Goal: Task Accomplishment & Management: Manage account settings

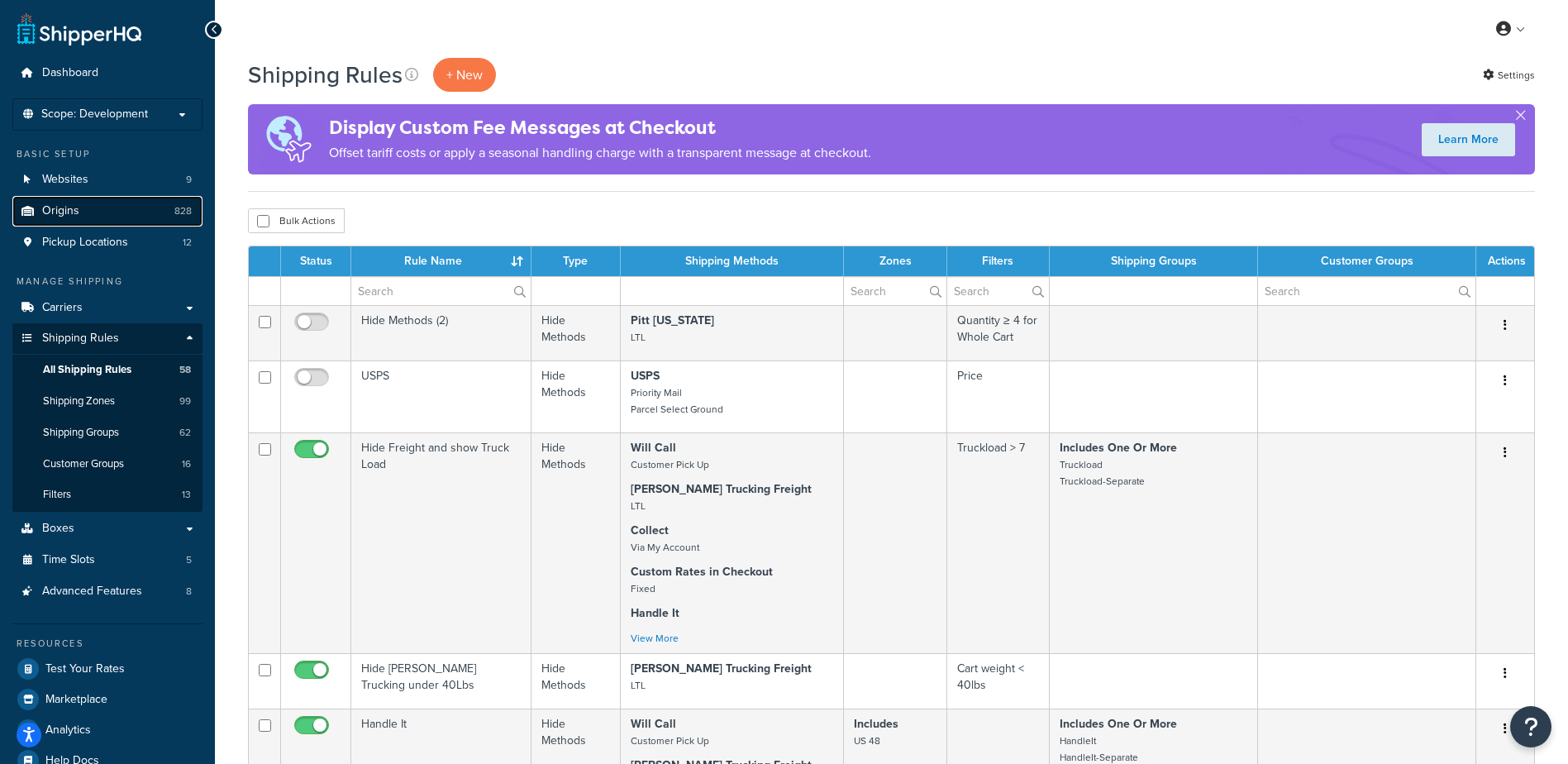
click at [75, 224] on link "Origins 828" at bounding box center [107, 211] width 190 height 30
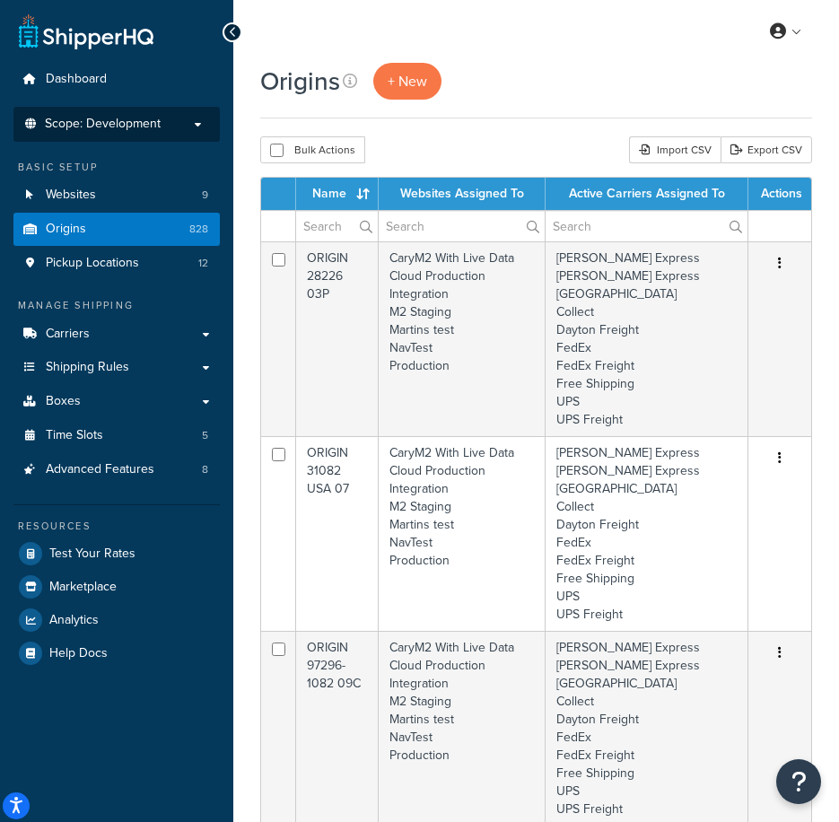
click at [57, 129] on span "Scope: Development" at bounding box center [103, 124] width 116 height 15
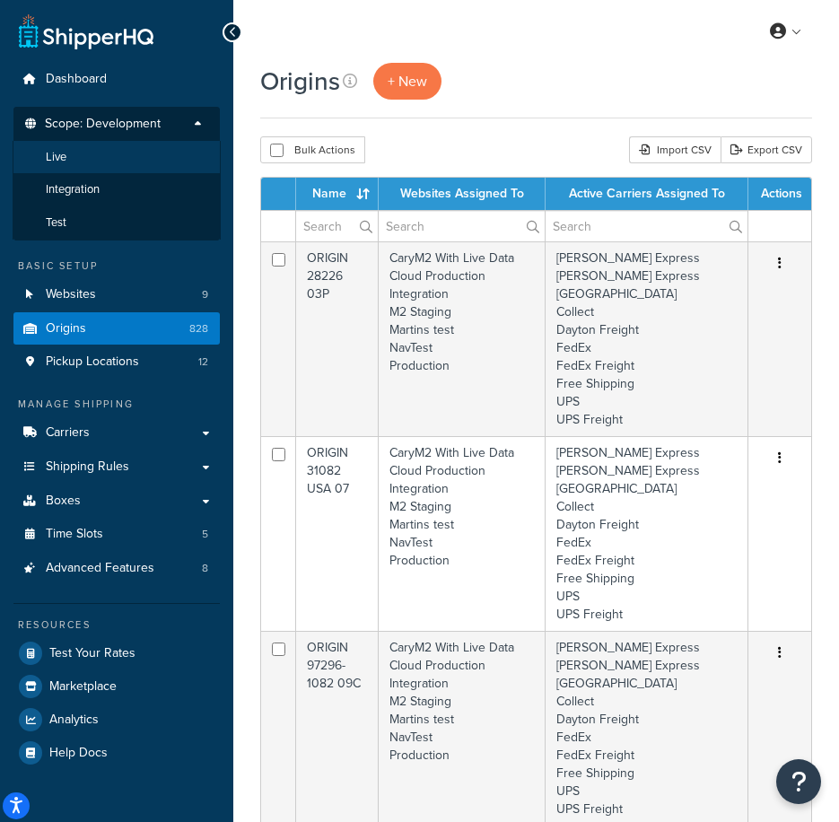
click at [75, 163] on li "Live" at bounding box center [117, 157] width 208 height 33
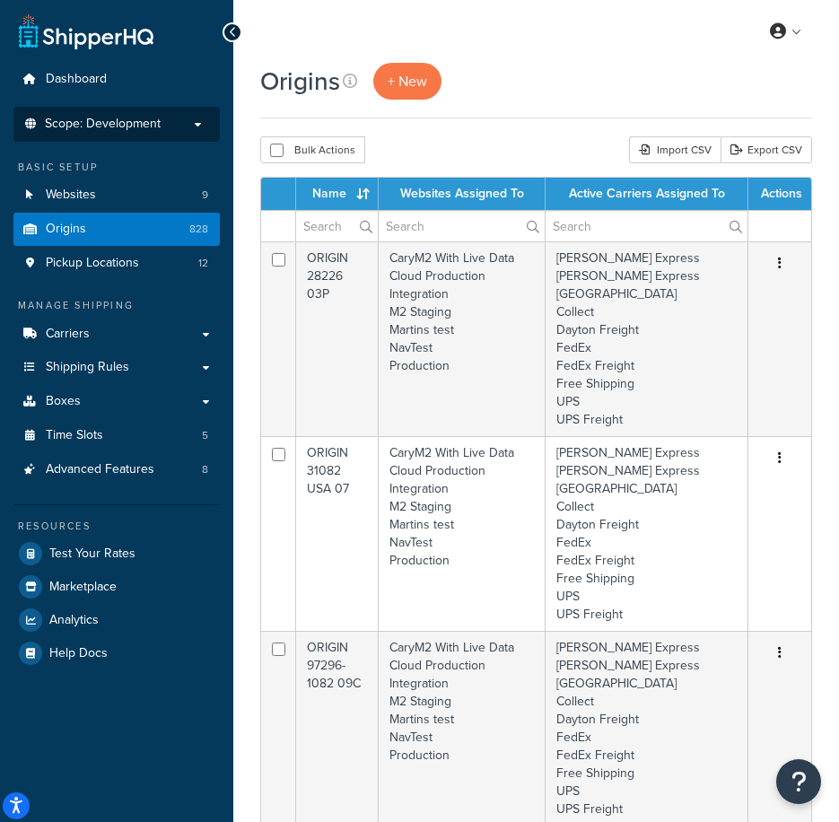
click at [142, 137] on li "Scope: Development Live Integration Test" at bounding box center [116, 124] width 206 height 35
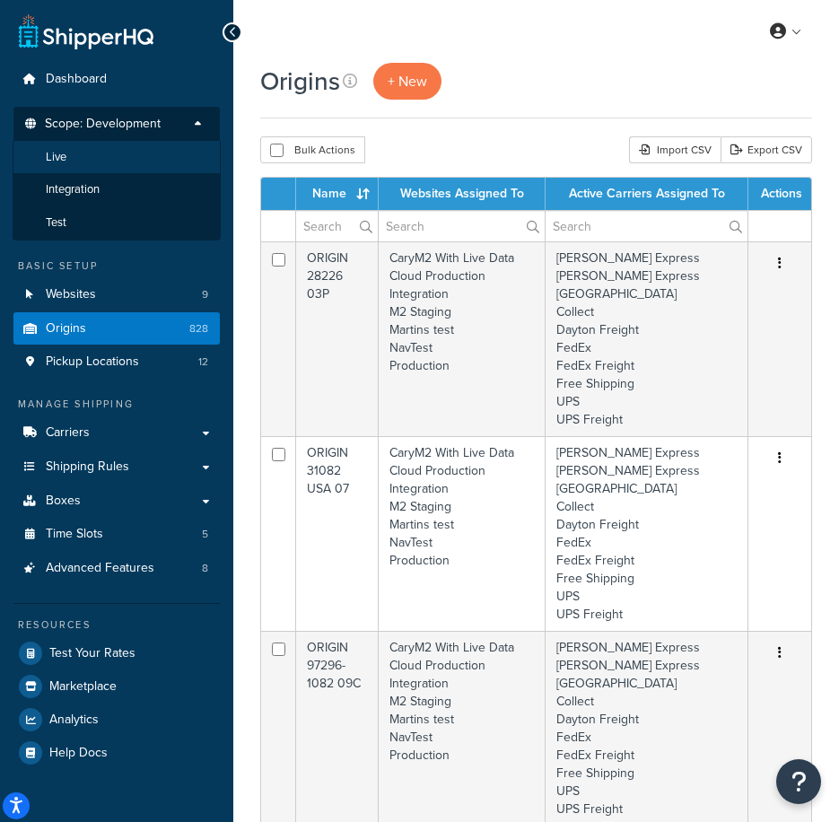
click at [136, 168] on li "Live" at bounding box center [117, 157] width 208 height 33
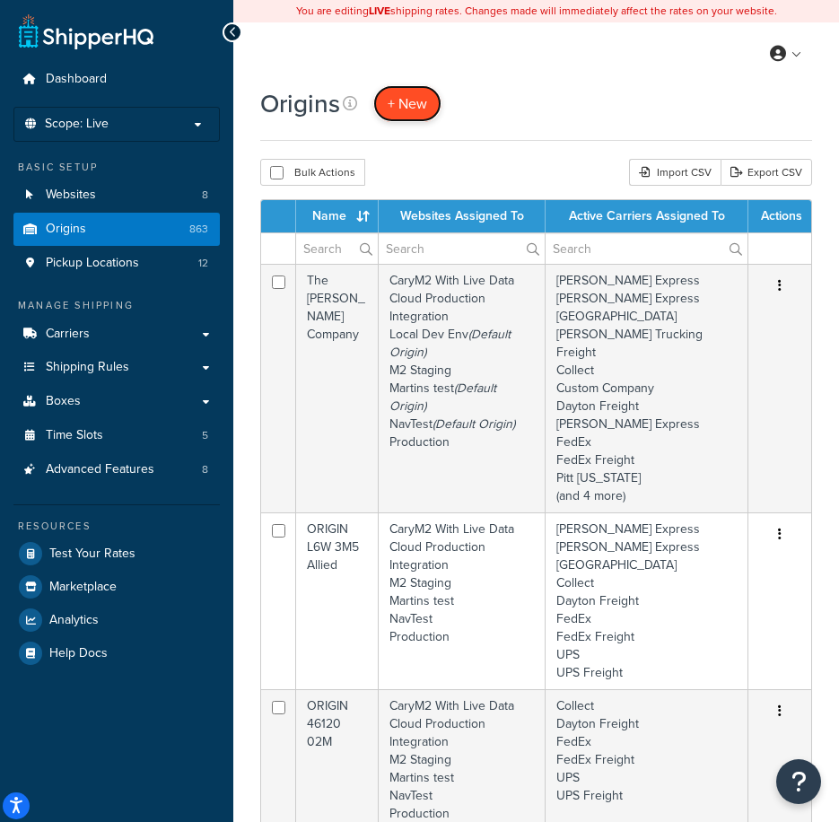
click at [405, 110] on span "+ New" at bounding box center [407, 103] width 39 height 21
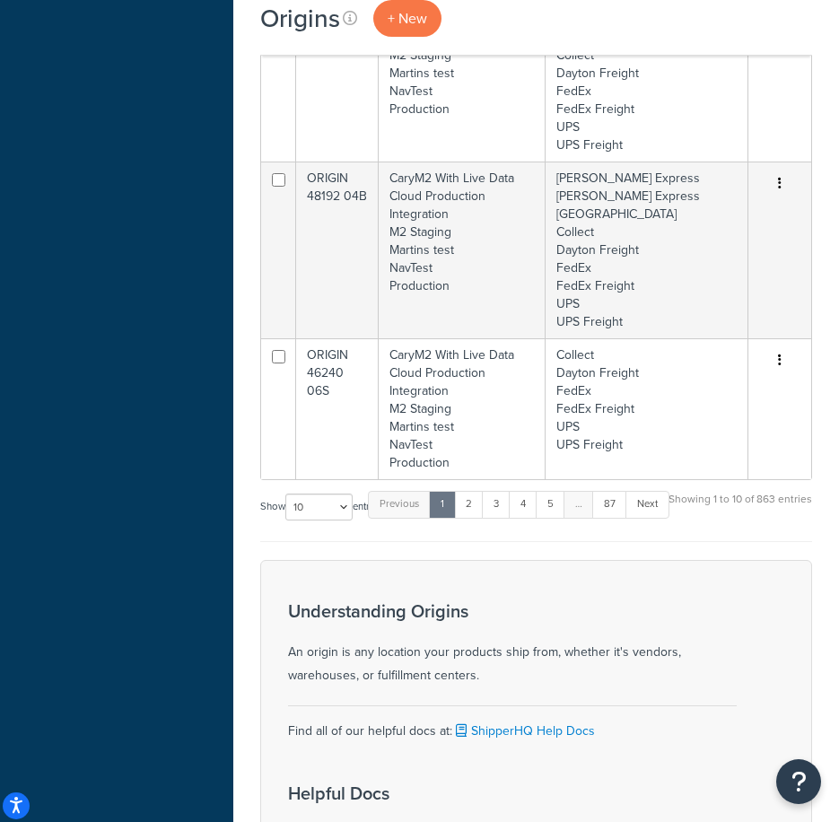
scroll to position [1655, 0]
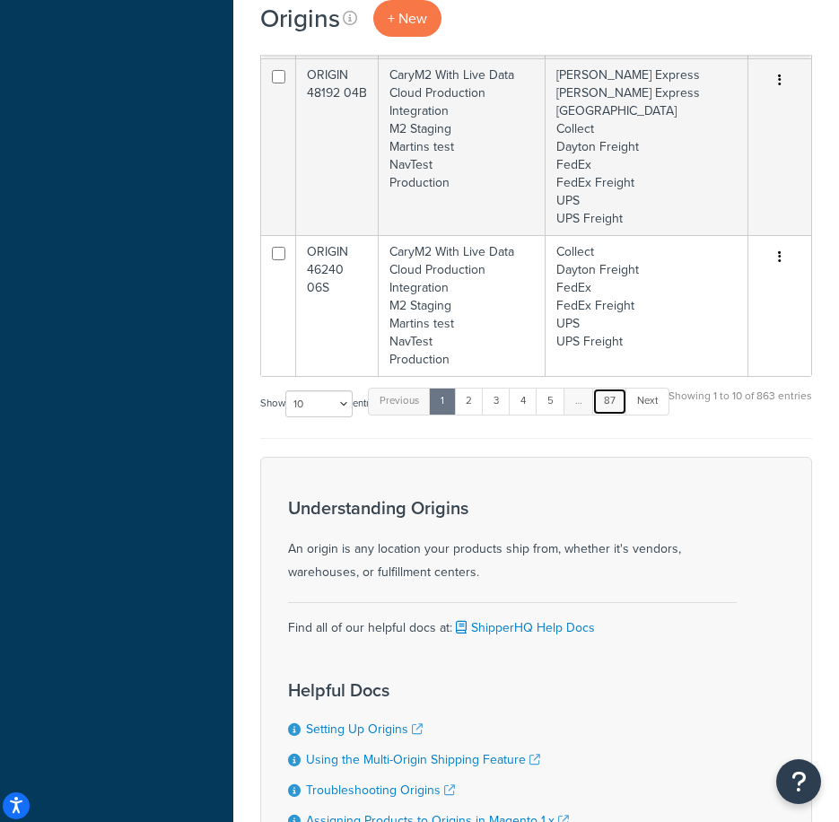
click at [613, 388] on link "87" at bounding box center [609, 401] width 35 height 27
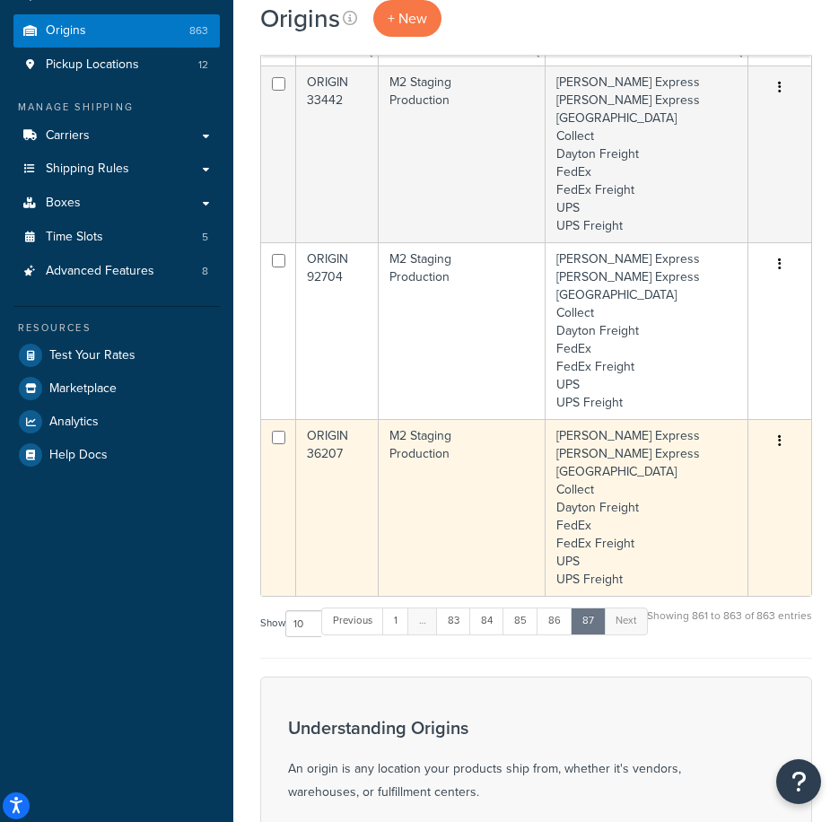
scroll to position [167, 0]
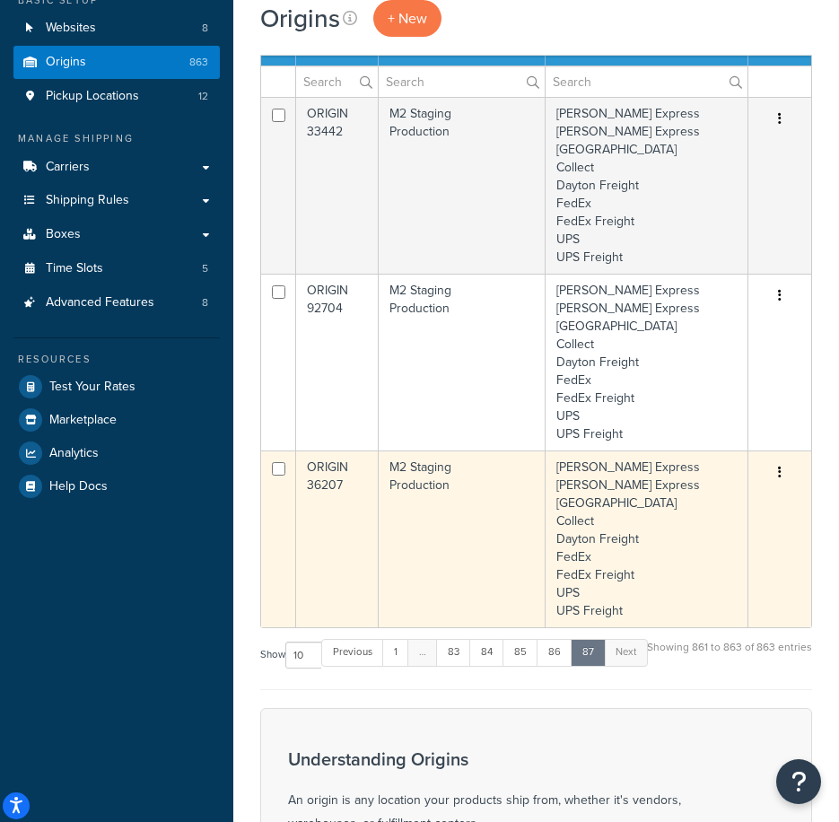
click at [341, 535] on td "ORIGIN 36207" at bounding box center [337, 538] width 83 height 177
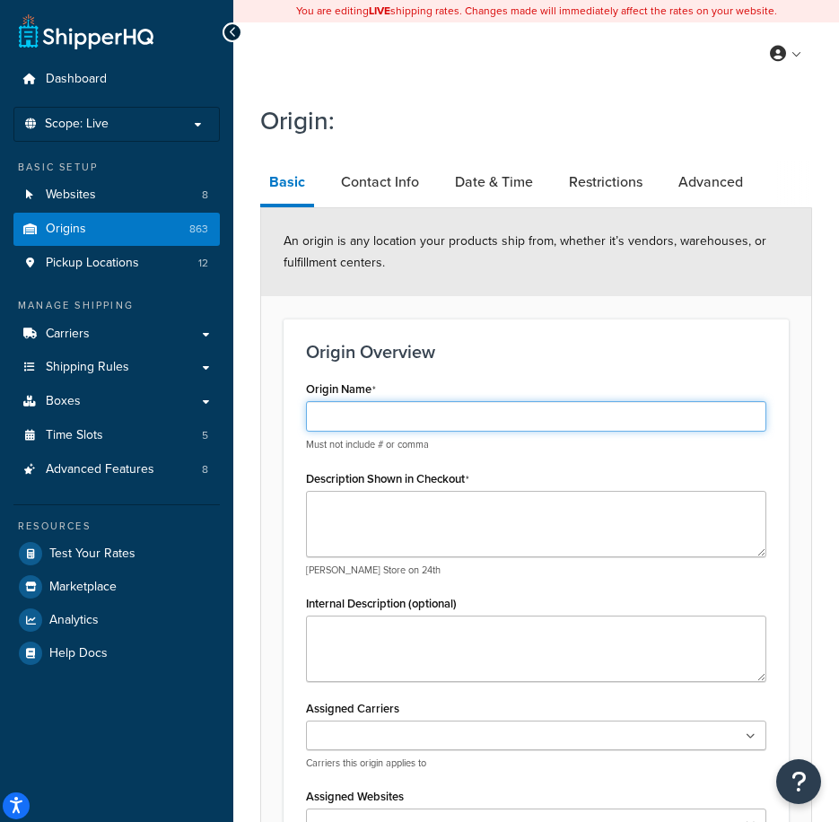
click at [364, 428] on input "Origin Name" at bounding box center [536, 416] width 460 height 31
type input "ORIGIN 64628"
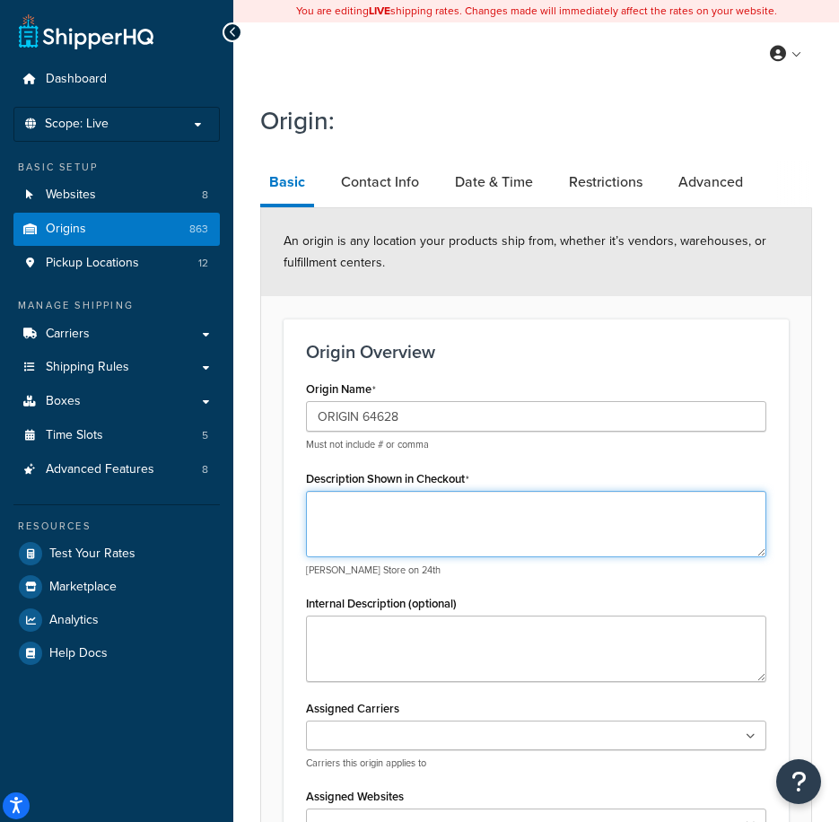
click at [345, 510] on textarea "Description Shown in Checkout" at bounding box center [536, 524] width 460 height 66
type textarea "[GEOGRAPHIC_DATA], [GEOGRAPHIC_DATA] 64628"
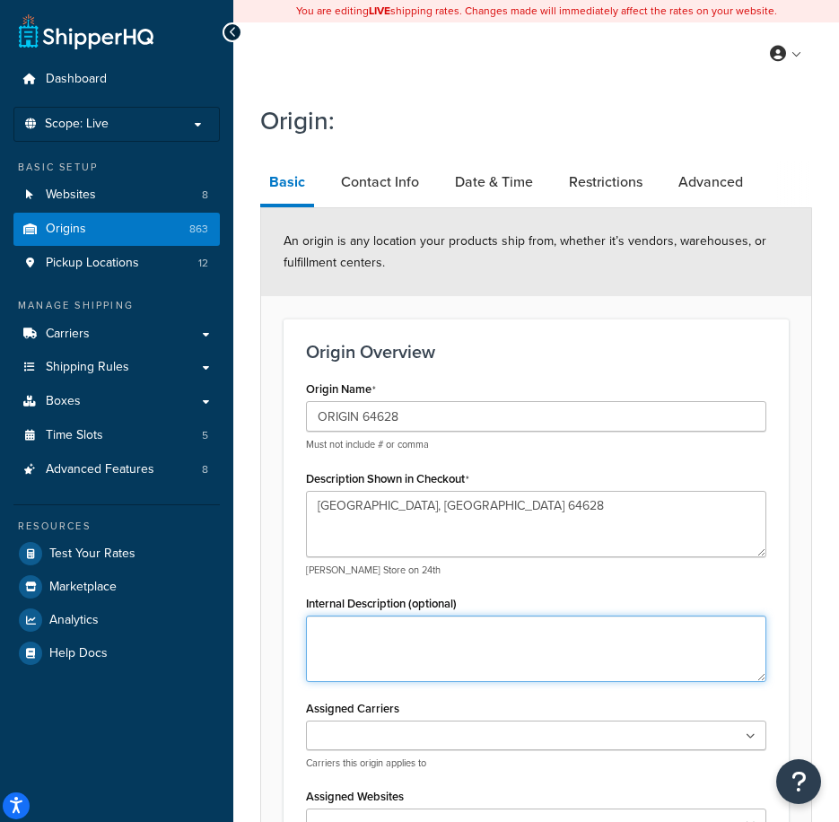
click at [451, 667] on textarea "Internal Description (optional)" at bounding box center [536, 648] width 460 height 66
type textarea "A"
type textarea "FirmaPak LLC (Apex)"
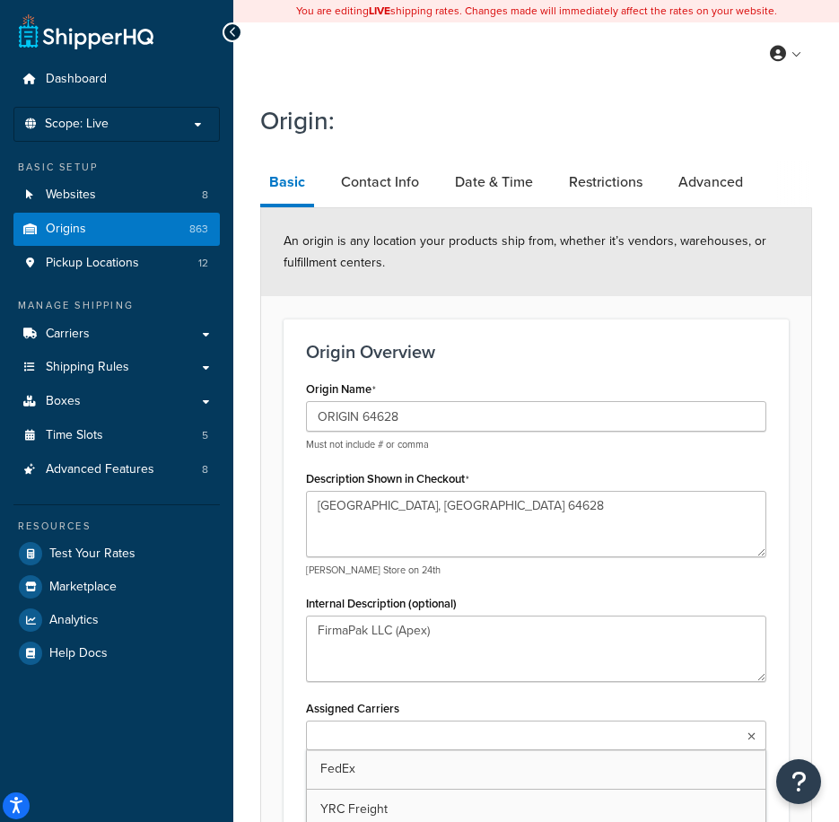
click at [352, 746] on input "Assigned Carriers" at bounding box center [390, 737] width 159 height 20
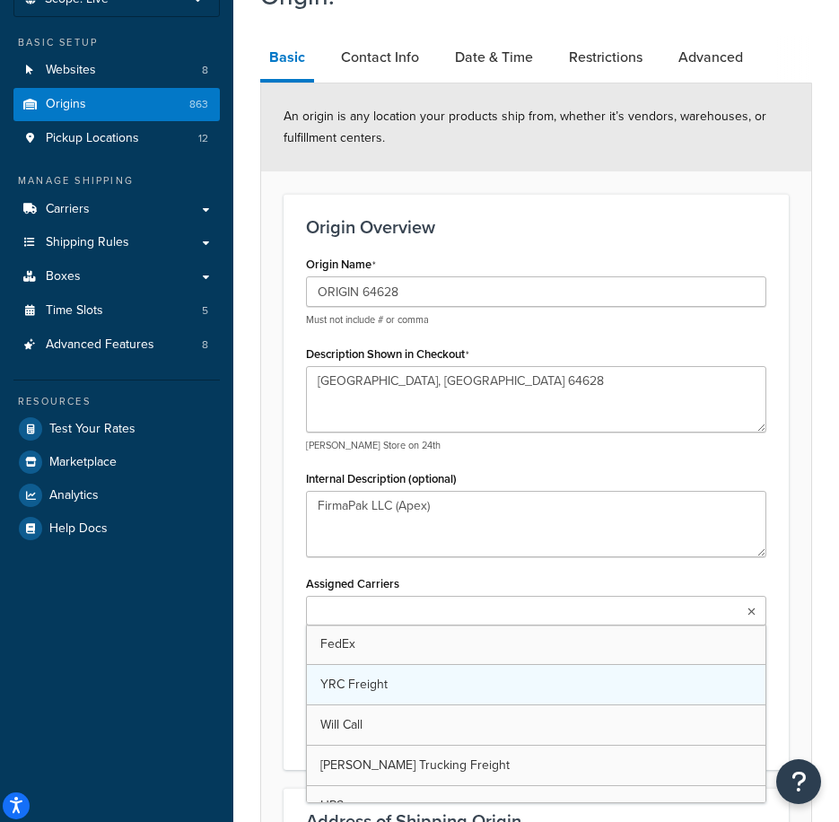
scroll to position [179, 0]
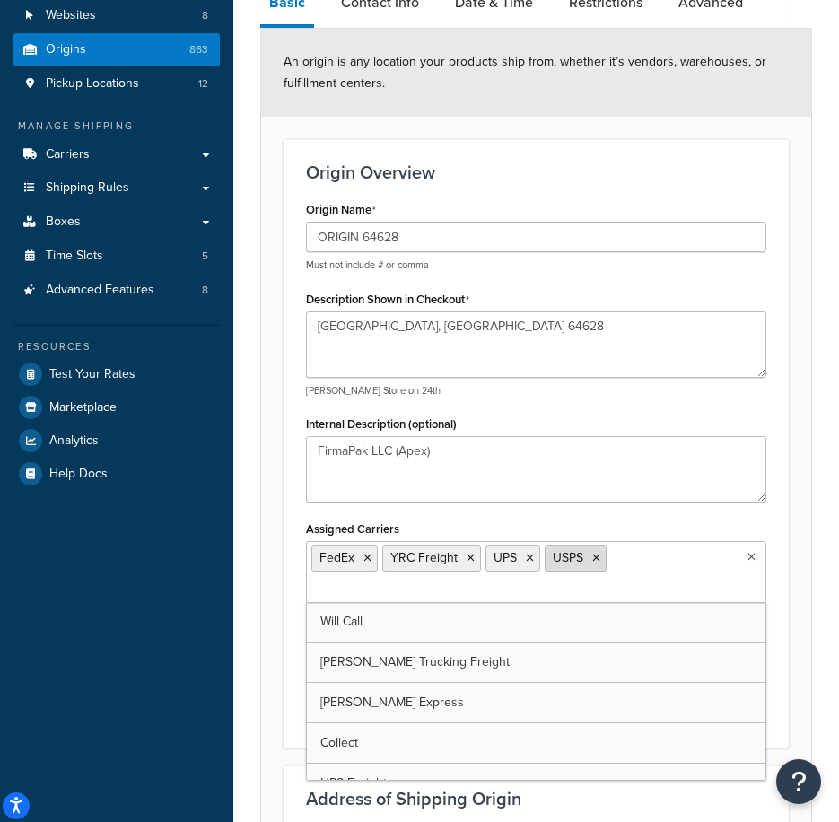
click at [599, 563] on li "USPS" at bounding box center [576, 558] width 62 height 27
click at [594, 559] on icon at bounding box center [596, 558] width 8 height 11
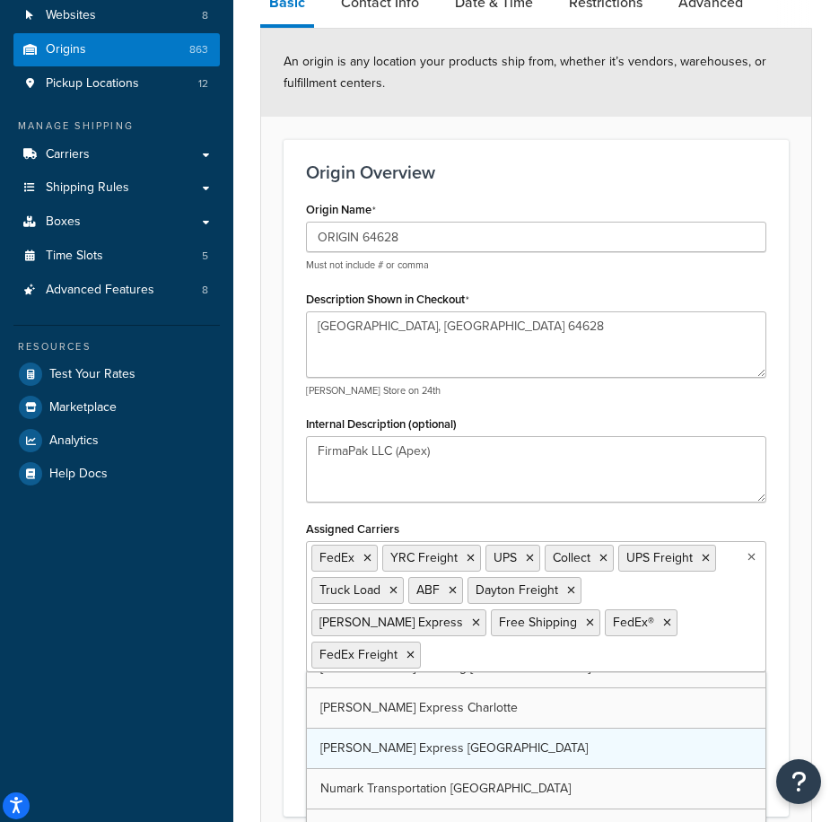
scroll to position [750, 0]
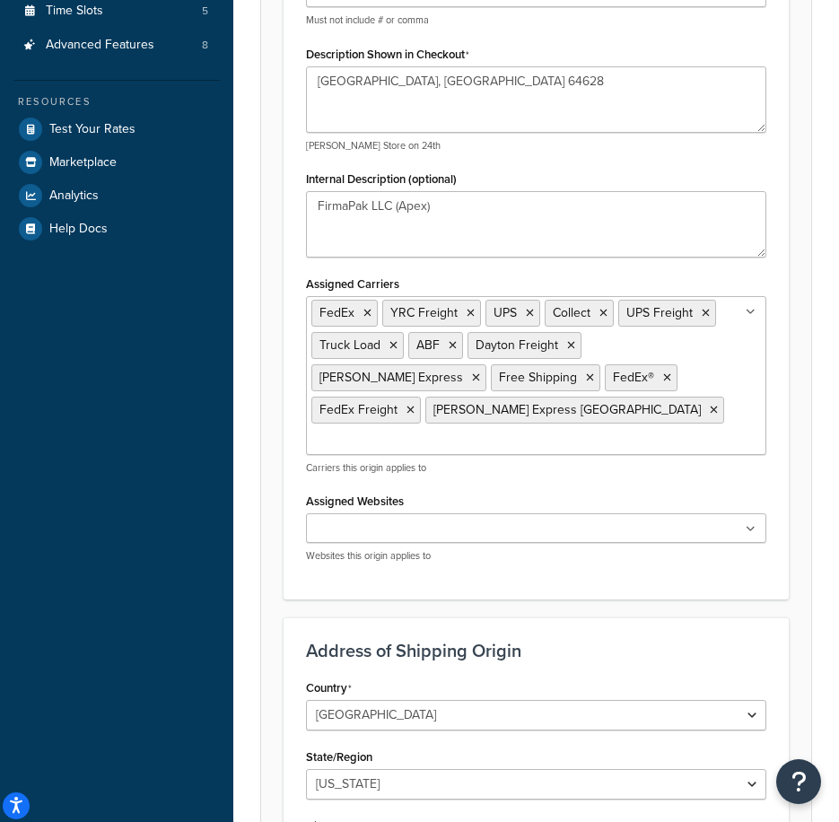
scroll to position [449, 0]
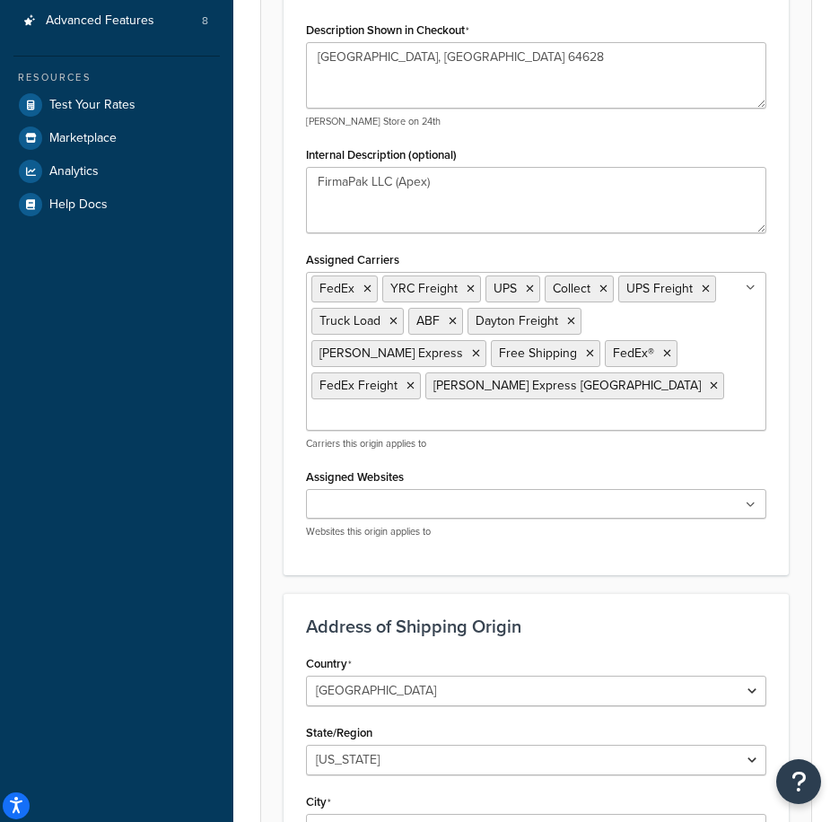
click at [476, 489] on ul at bounding box center [536, 504] width 460 height 30
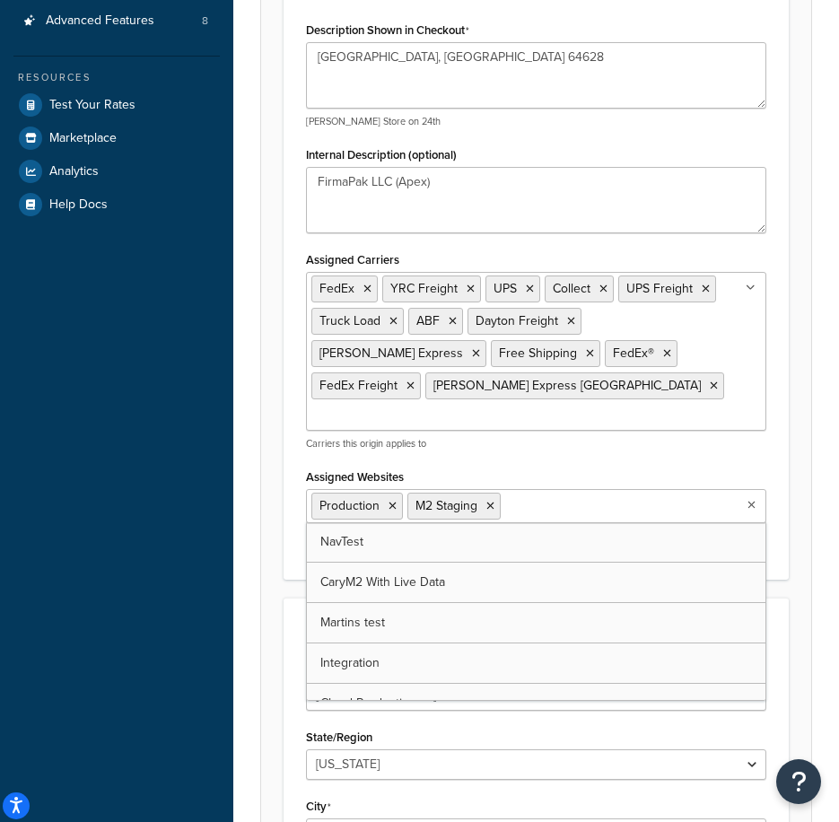
click at [263, 535] on form "An origin is any location your products ship from, whether it’s vendors, wareho…" at bounding box center [536, 483] width 550 height 1446
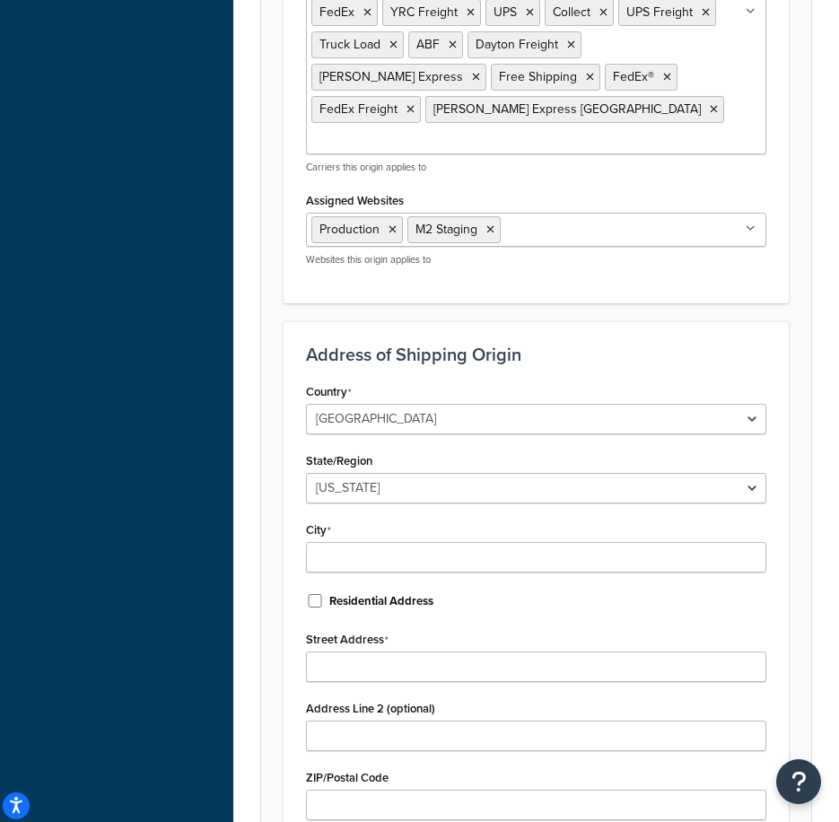
scroll to position [807, 0]
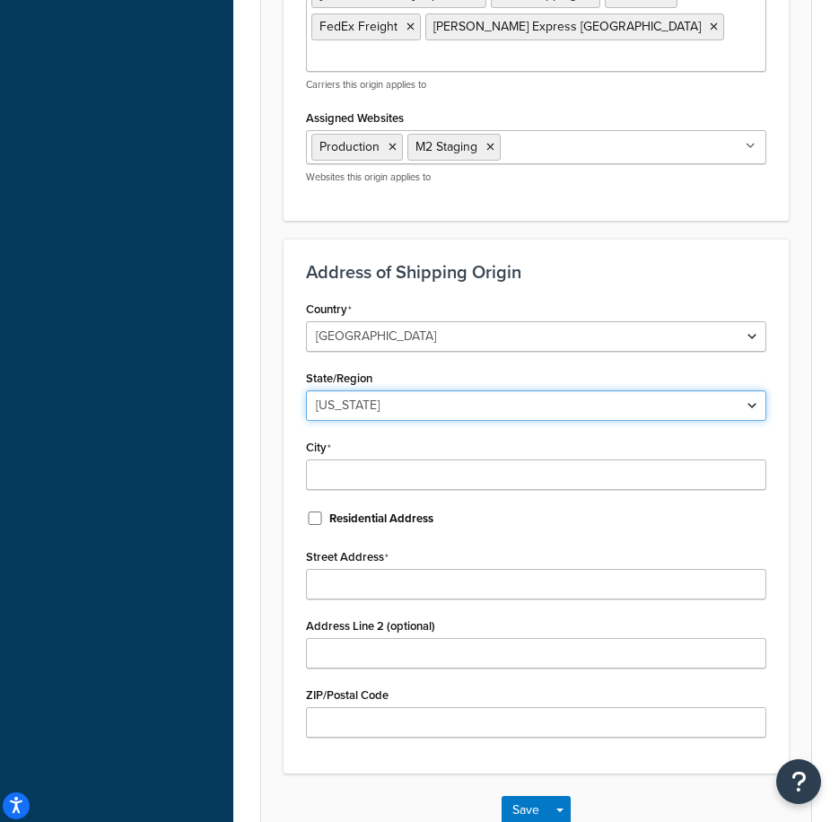
click at [388, 390] on select "Alabama Alaska American Samoa Arizona Arkansas Armed Forces Americas Armed Forc…" at bounding box center [536, 405] width 460 height 31
select select "25"
click at [306, 390] on select "Alabama Alaska American Samoa Arizona Arkansas Armed Forces Americas Armed Forc…" at bounding box center [536, 405] width 460 height 31
click at [325, 441] on label "City" at bounding box center [318, 448] width 25 height 14
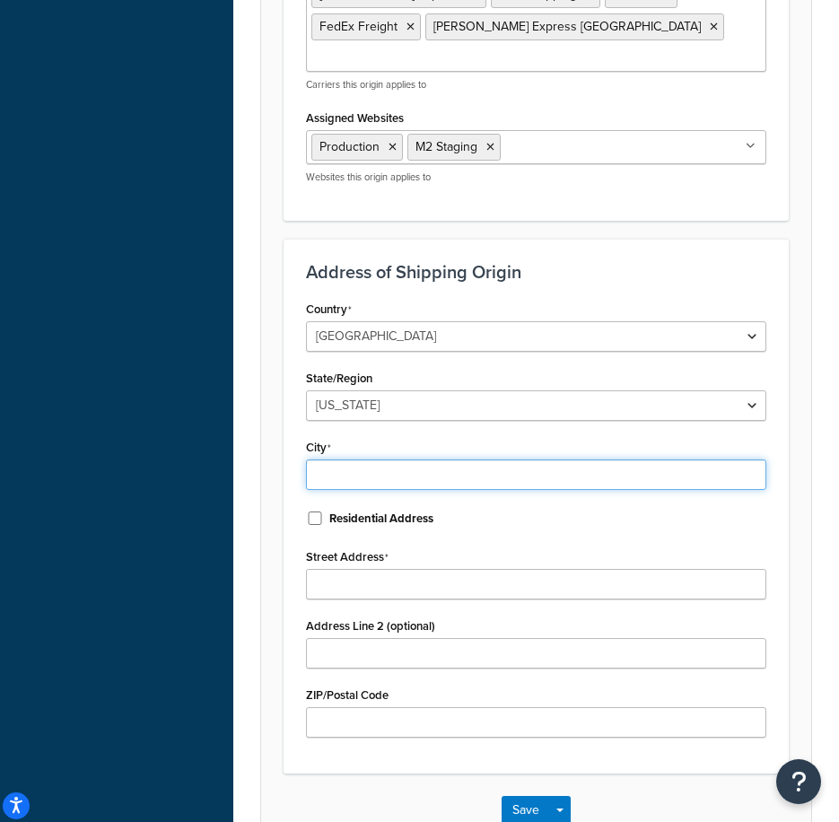
click at [325, 459] on input "City" at bounding box center [536, 474] width 460 height 31
click at [330, 459] on input "City" at bounding box center [536, 474] width 460 height 31
type input "Brookfield"
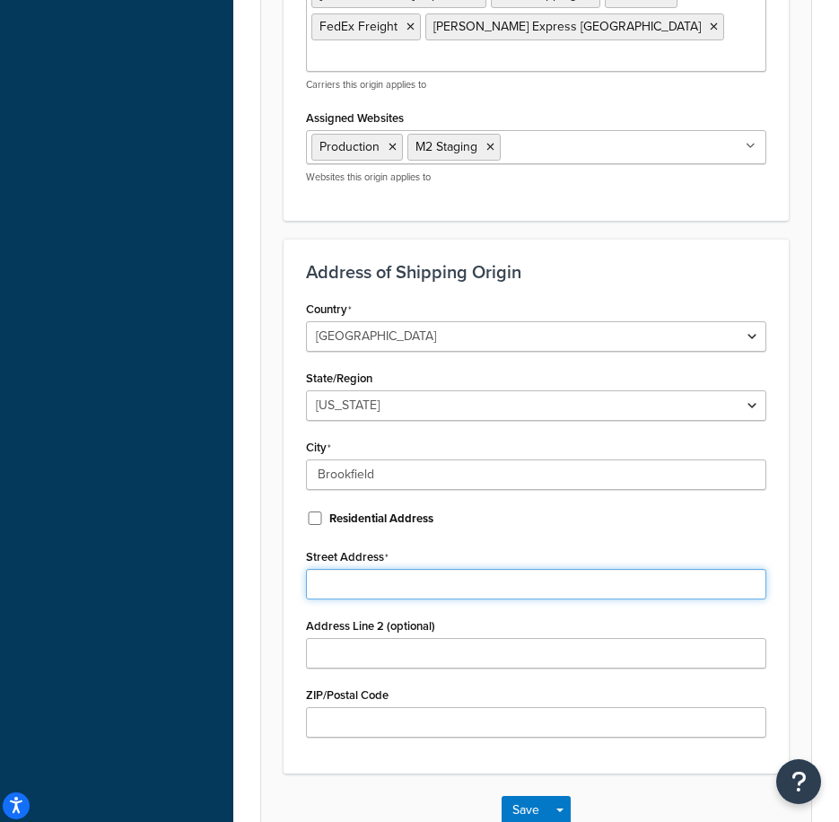
click at [362, 569] on input "Street Address" at bounding box center [536, 584] width 460 height 31
type input "570 S Main St"
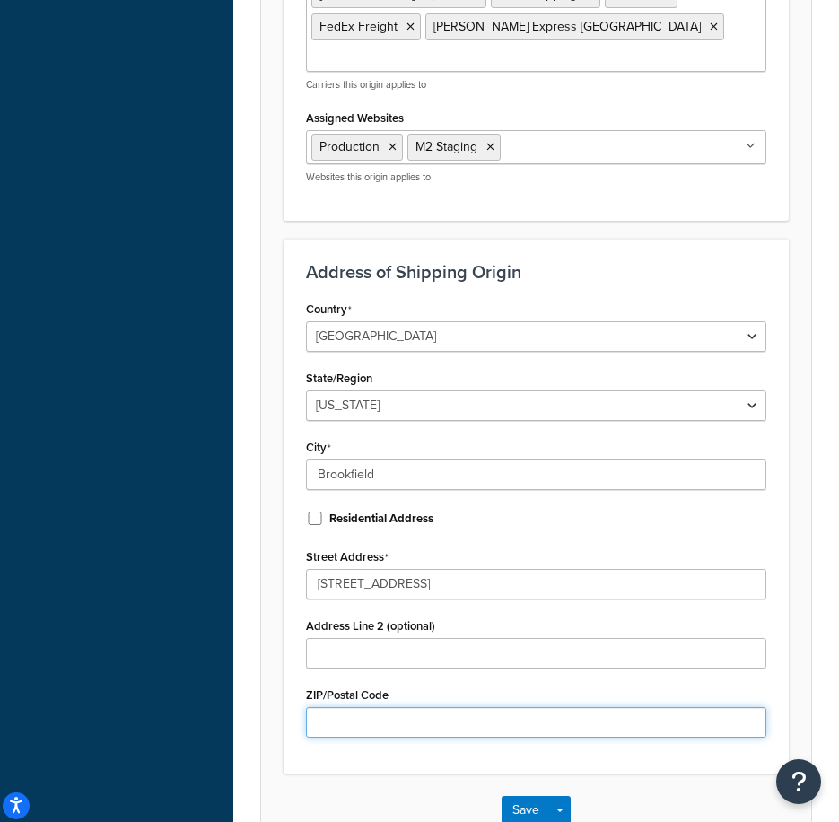
click at [345, 707] on input "ZIP/Postal Code" at bounding box center [536, 722] width 460 height 31
type input "64628"
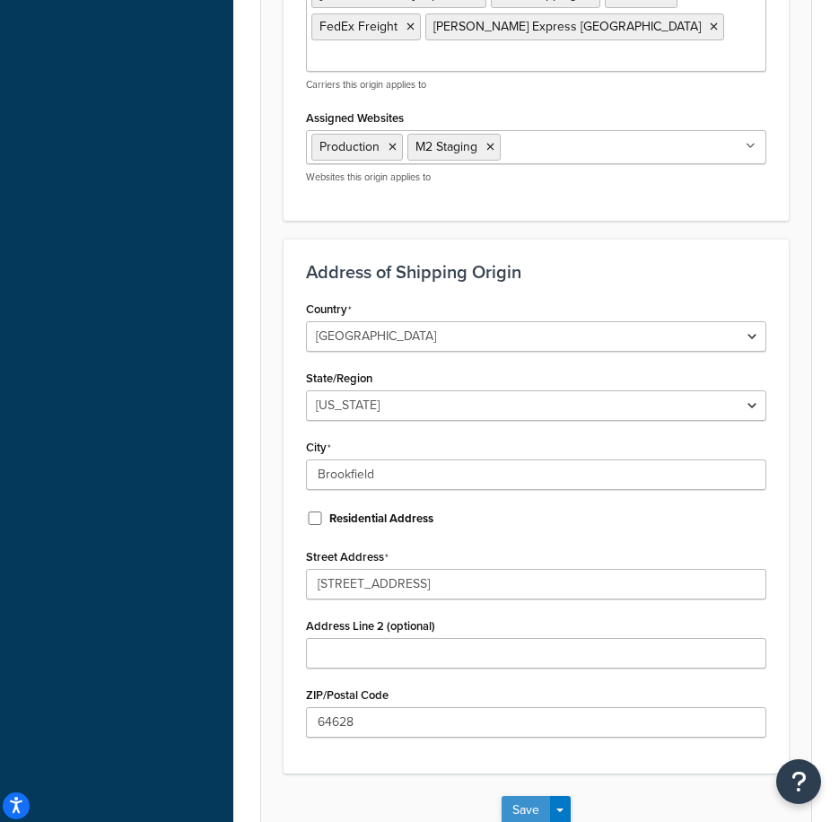
click at [539, 796] on button "Save" at bounding box center [526, 810] width 48 height 29
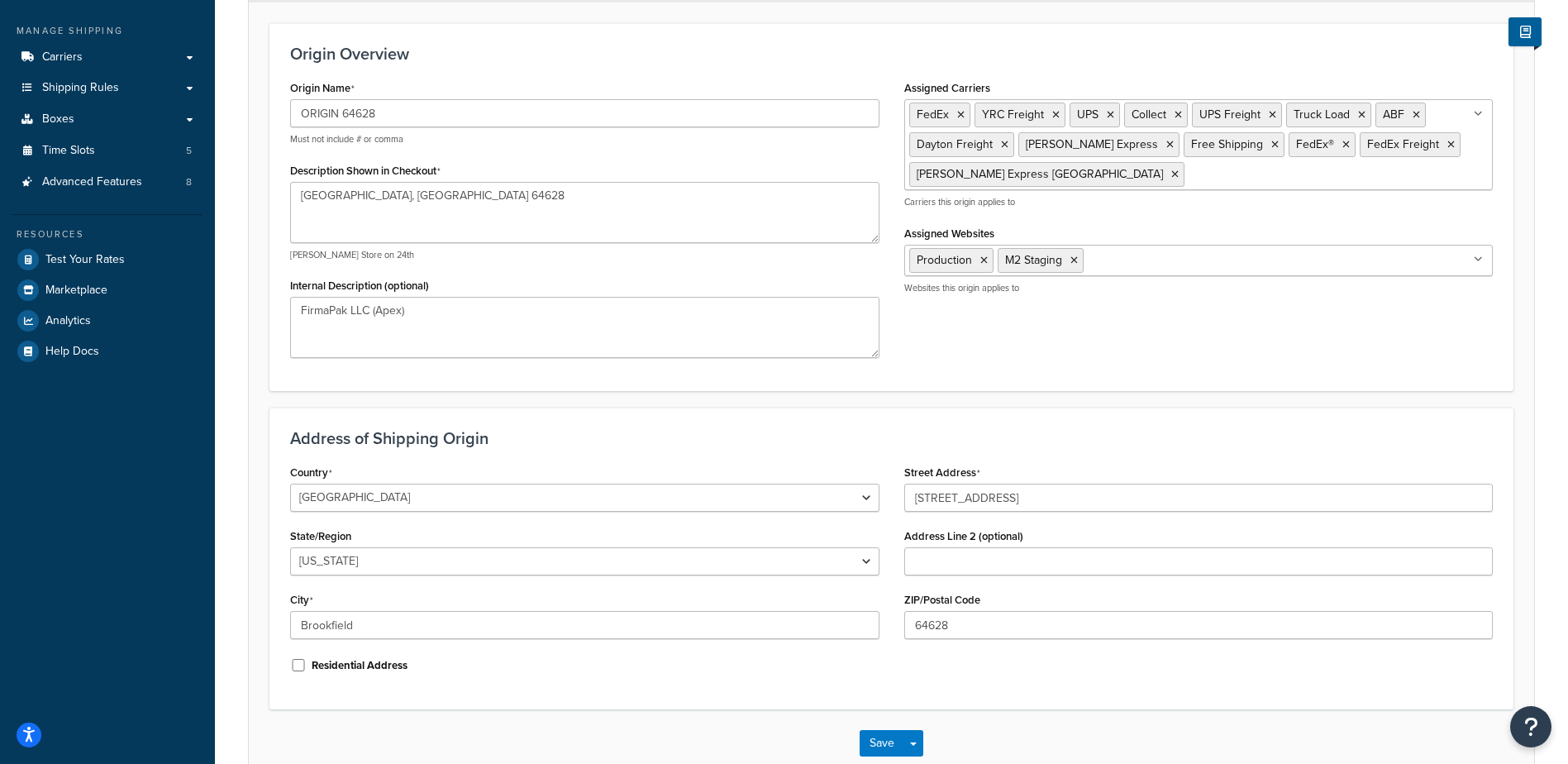
scroll to position [331, 0]
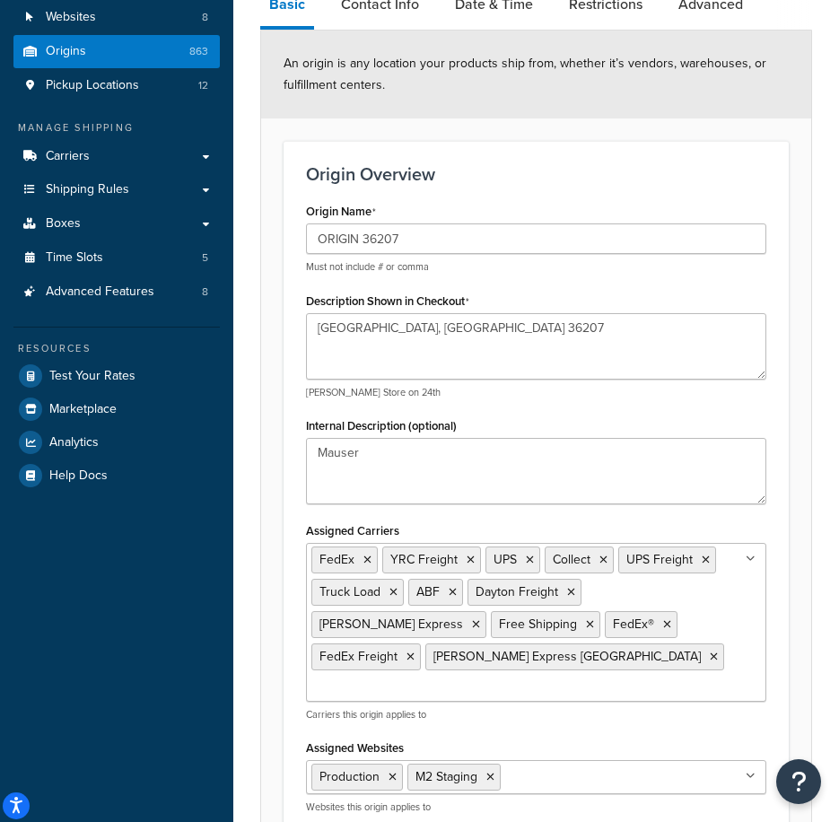
scroll to position [179, 0]
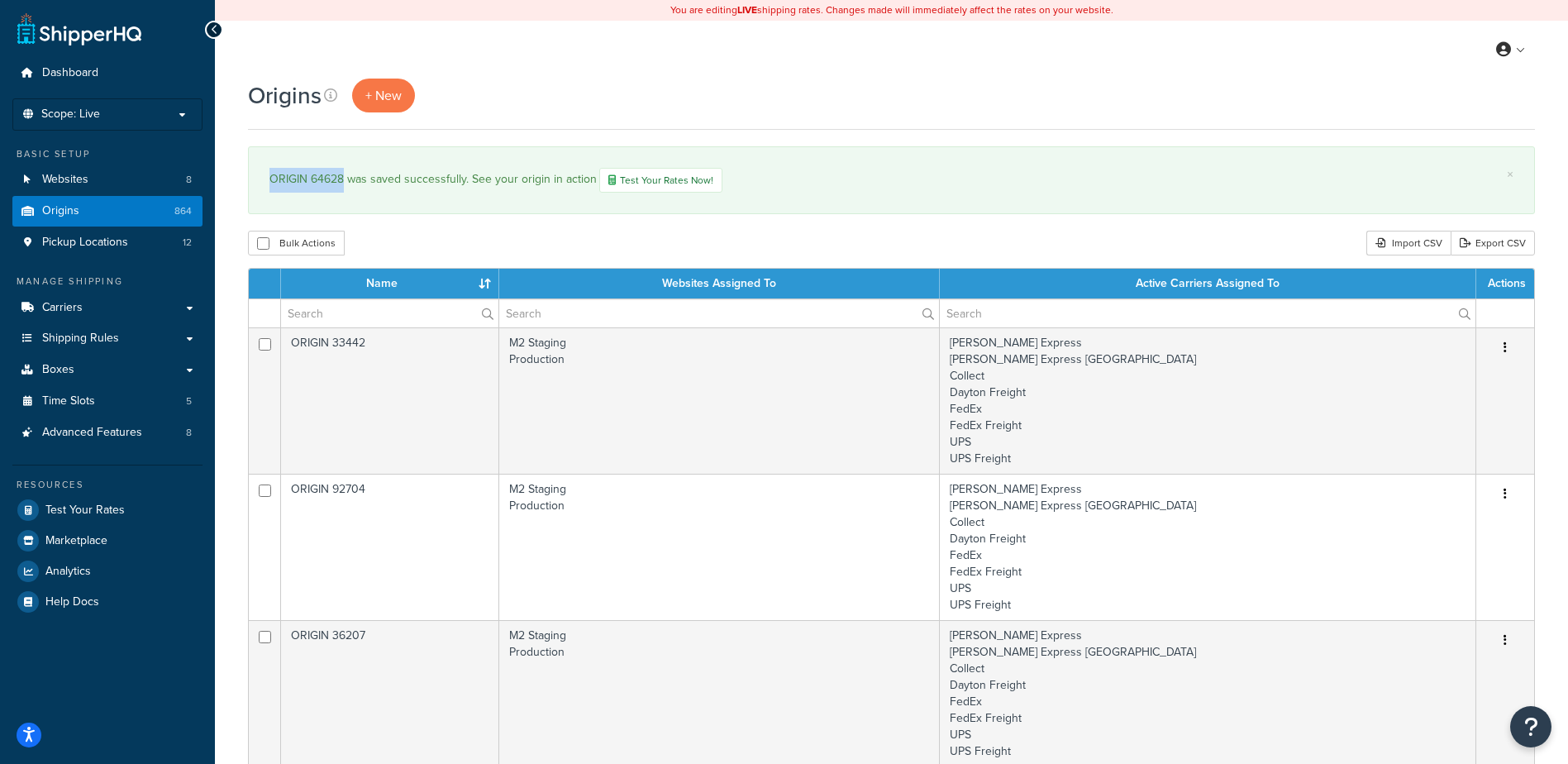
drag, startPoint x: 267, startPoint y: 190, endPoint x: 345, endPoint y: 183, distance: 78.3
click at [345, 183] on div "× ORIGIN 64628 was saved successfully. See your origin in action Test Your Rate…" at bounding box center [891, 181] width 1287 height 68
copy div "ORIGIN 64628"
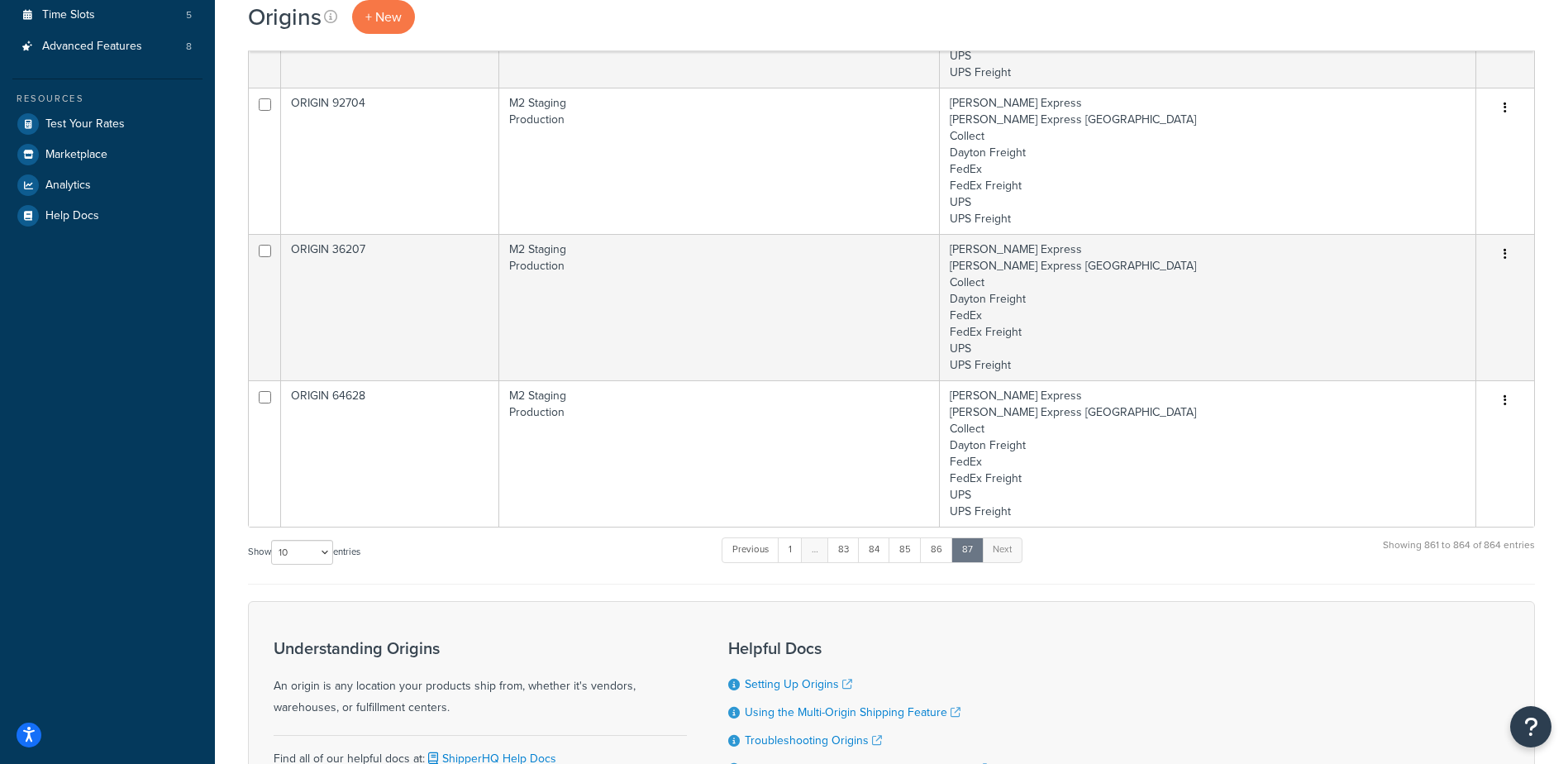
scroll to position [376, 0]
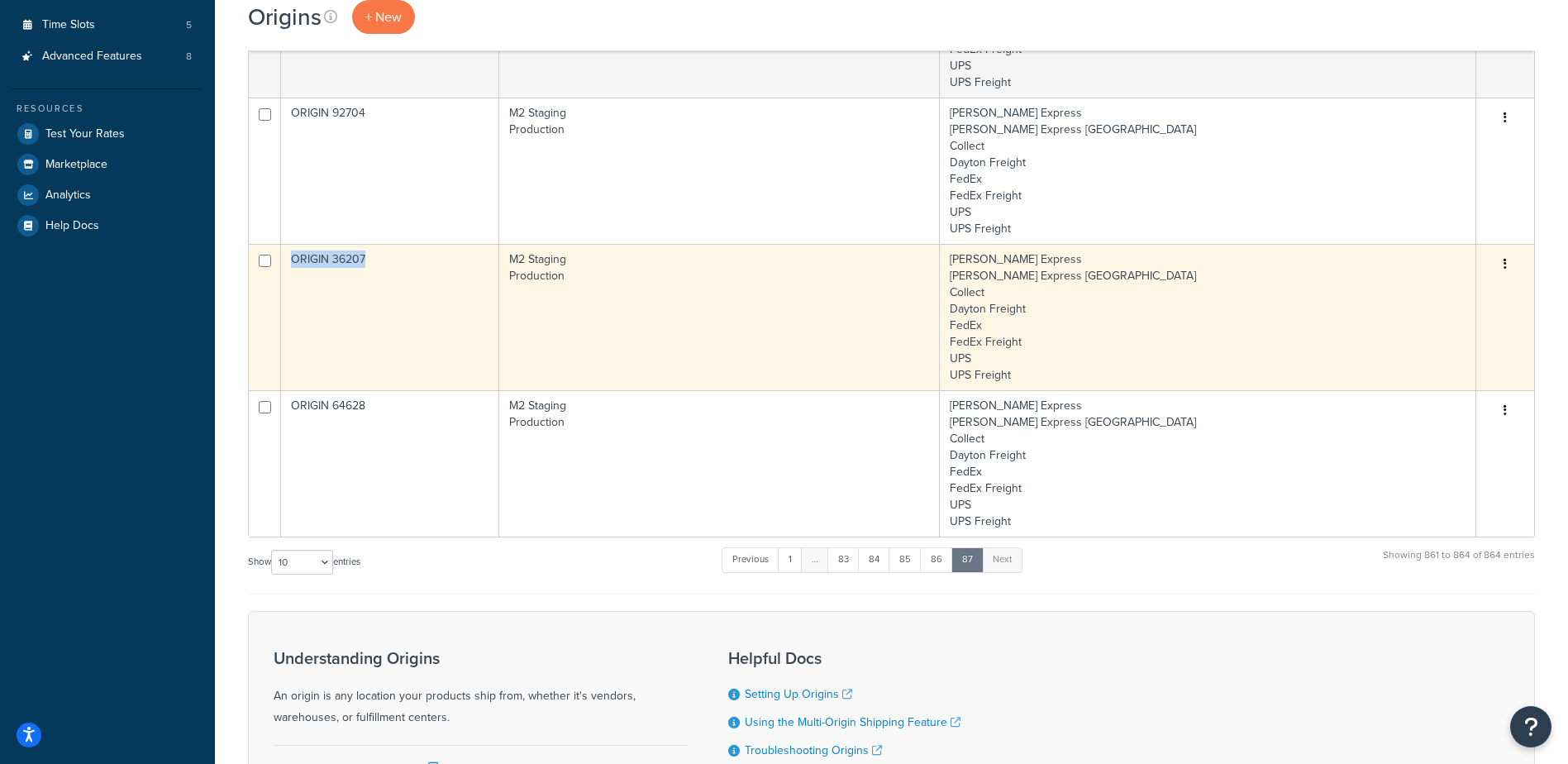
drag, startPoint x: 372, startPoint y: 259, endPoint x: 294, endPoint y: 263, distance: 78.1
click at [294, 263] on td "ORIGIN 36207" at bounding box center [390, 317] width 218 height 147
copy td "ORIGIN 36207"
